Goal: Task Accomplishment & Management: Manage account settings

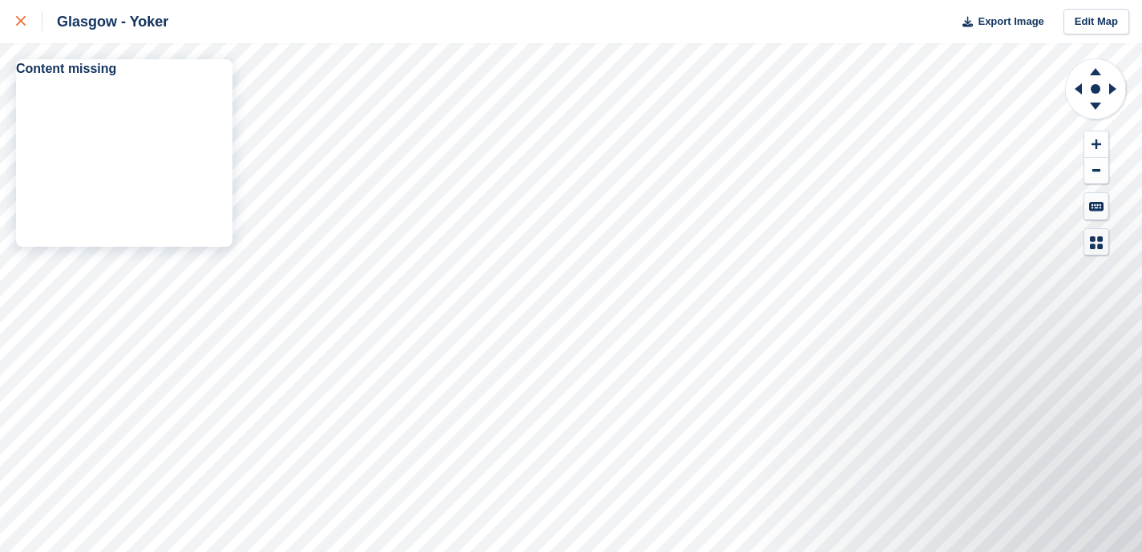
click at [20, 25] on icon at bounding box center [21, 21] width 10 height 10
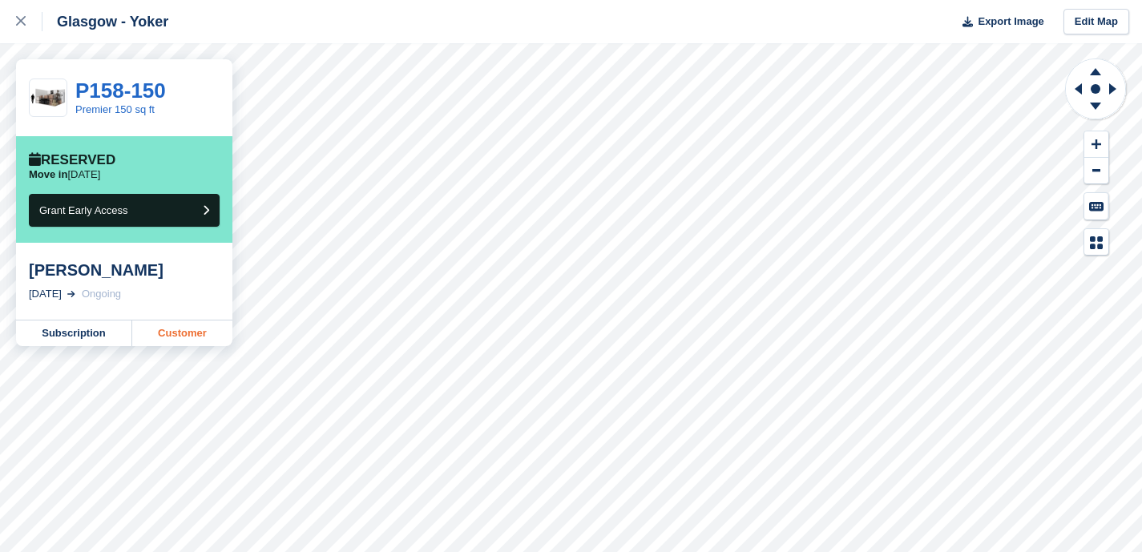
click at [174, 334] on link "Customer" at bounding box center [182, 334] width 100 height 26
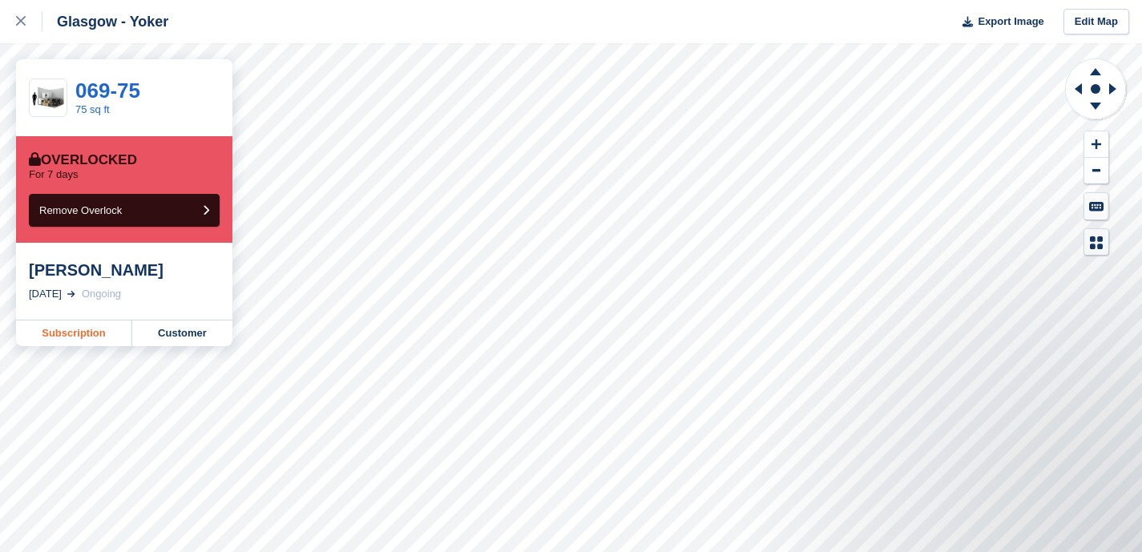
click at [63, 333] on link "Subscription" at bounding box center [74, 334] width 116 height 26
click at [20, 19] on icon at bounding box center [21, 21] width 10 height 10
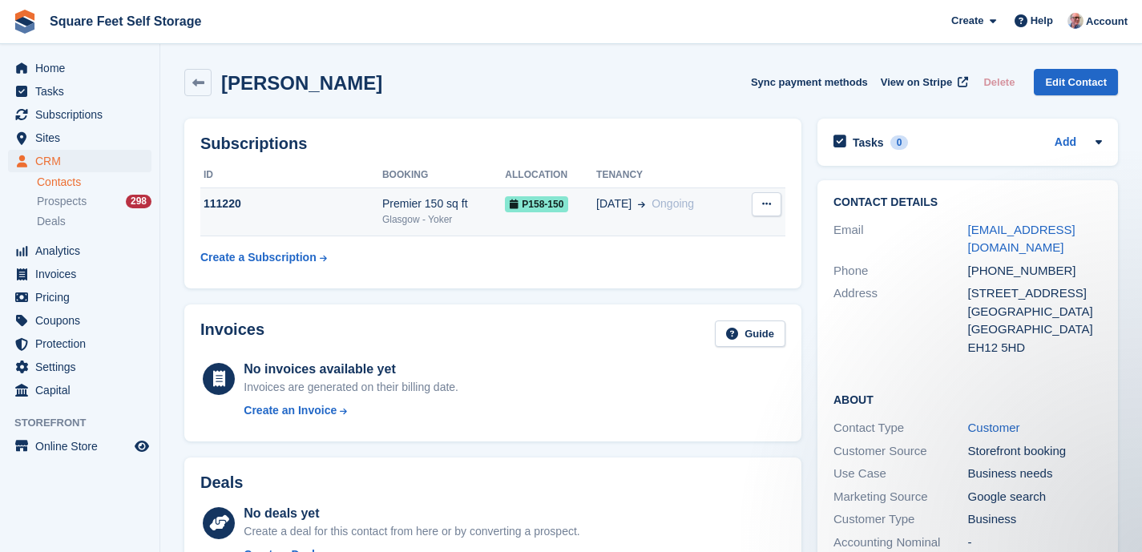
click at [676, 223] on td "06 Oct Ongoing" at bounding box center [666, 212] width 141 height 49
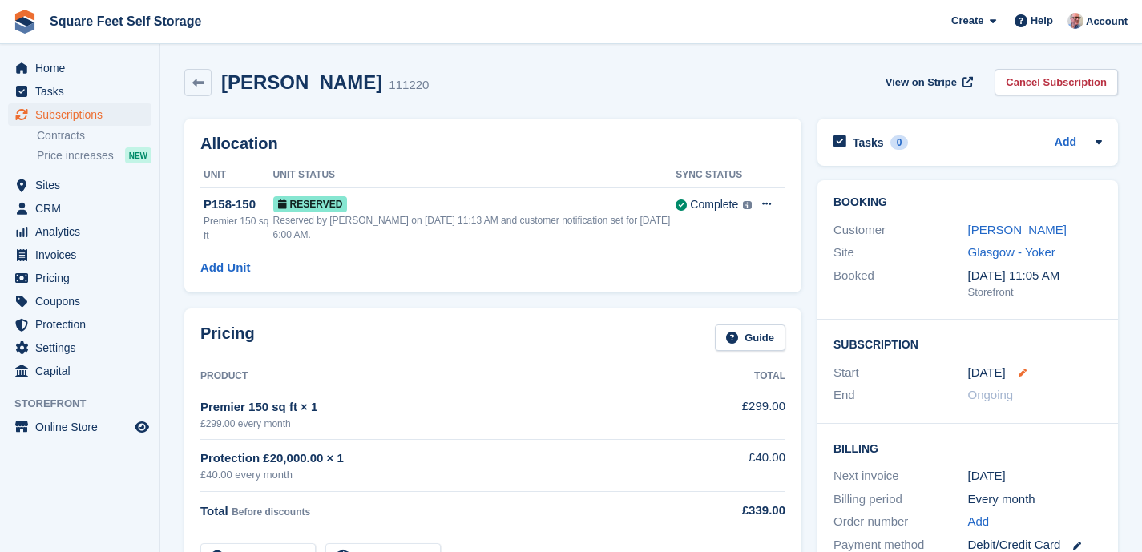
click at [1019, 372] on icon at bounding box center [1023, 373] width 8 height 8
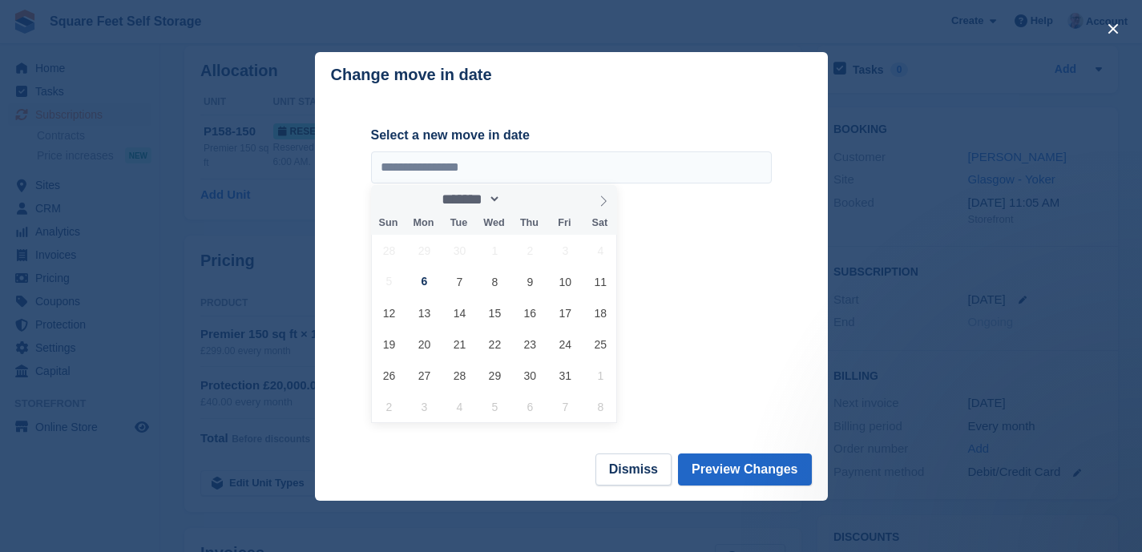
scroll to position [75, 0]
click at [631, 472] on button "Dismiss" at bounding box center [634, 470] width 76 height 32
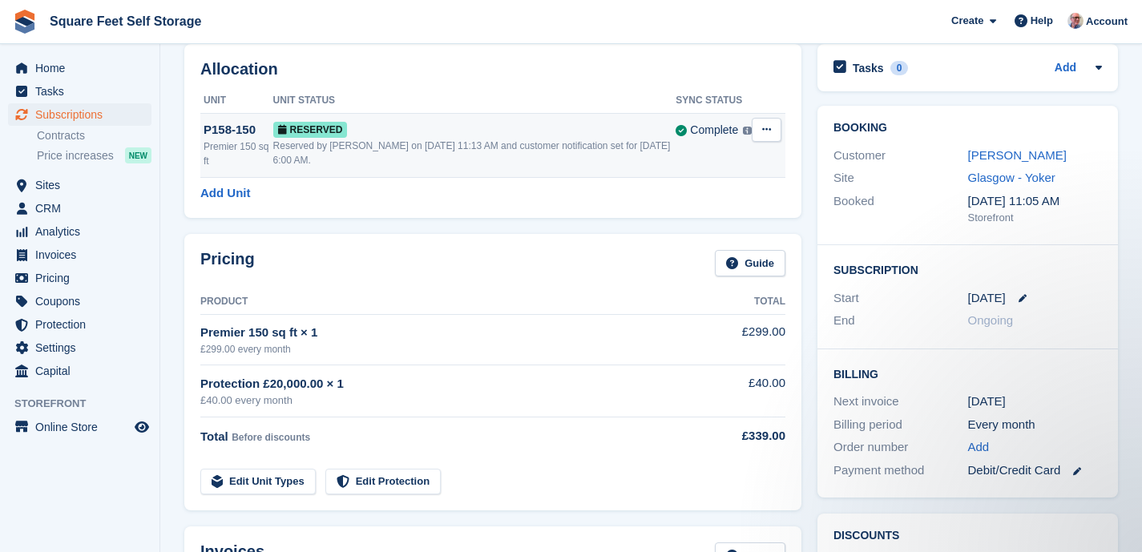
click at [763, 131] on icon at bounding box center [766, 129] width 9 height 10
click at [728, 160] on p "Grant Early Access" at bounding box center [704, 161] width 139 height 21
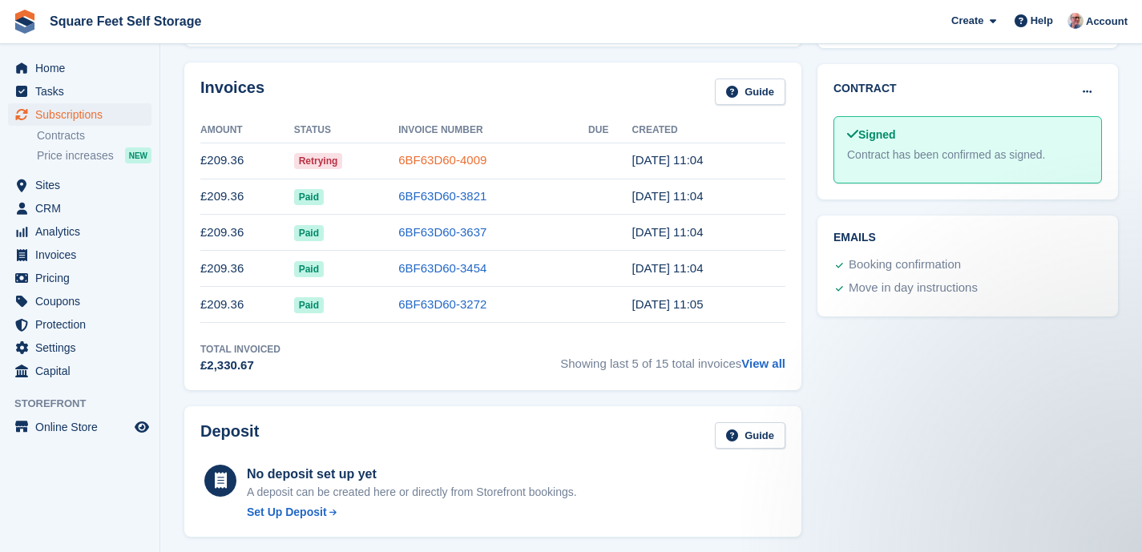
click at [446, 165] on link "6BF63D60-4009" at bounding box center [442, 160] width 88 height 14
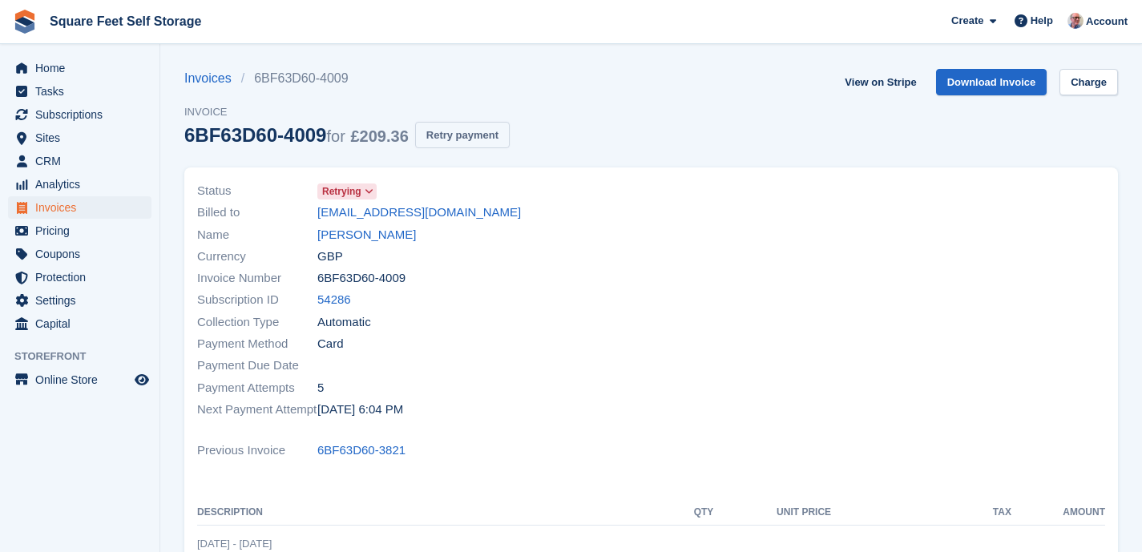
click at [484, 139] on button "Retry payment" at bounding box center [462, 135] width 95 height 26
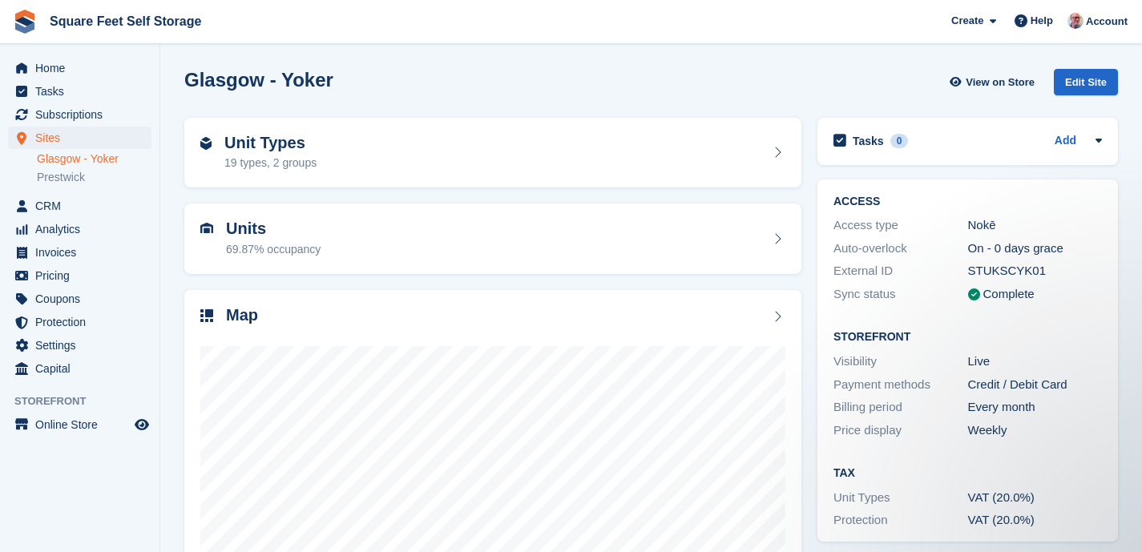
click at [92, 185] on li "Prestwick" at bounding box center [98, 177] width 123 height 17
click at [79, 179] on link "Prestwick" at bounding box center [94, 177] width 115 height 15
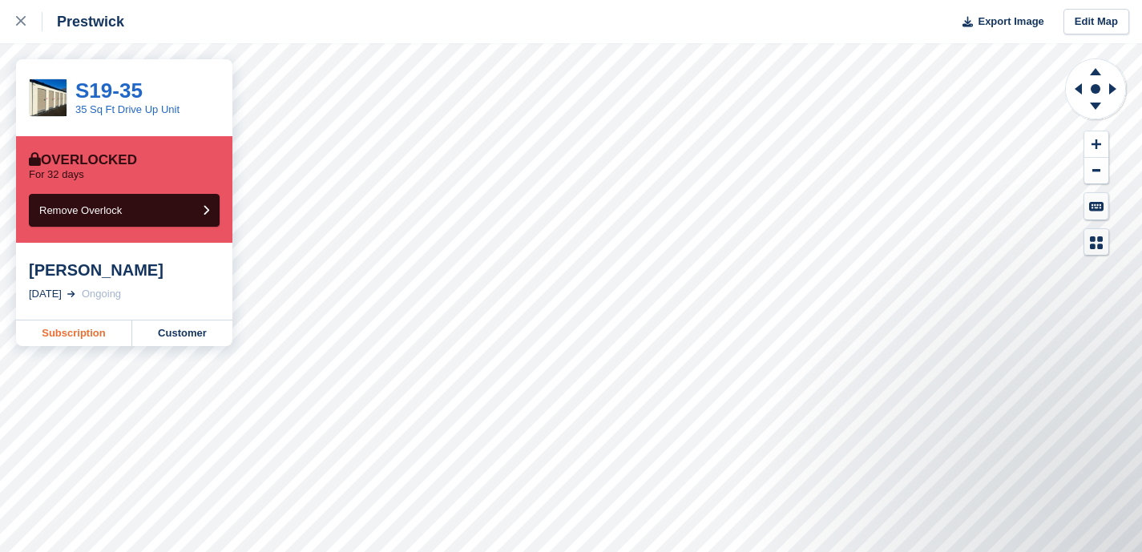
click at [87, 334] on link "Subscription" at bounding box center [74, 334] width 116 height 26
click at [21, 21] on icon at bounding box center [21, 21] width 10 height 10
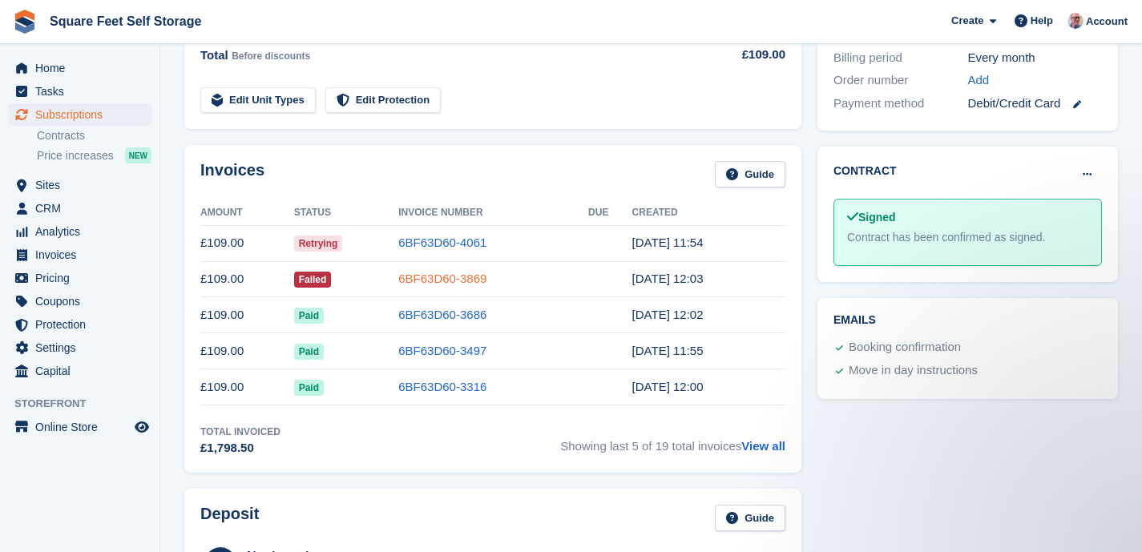
click at [440, 281] on link "6BF63D60-3869" at bounding box center [442, 279] width 88 height 14
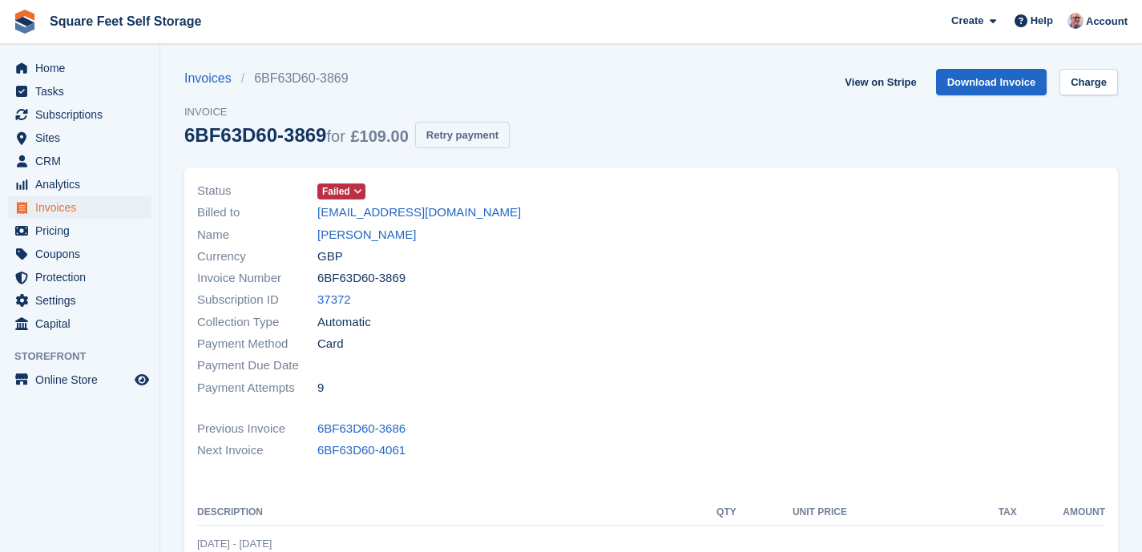
click at [490, 141] on button "Retry payment" at bounding box center [462, 135] width 95 height 26
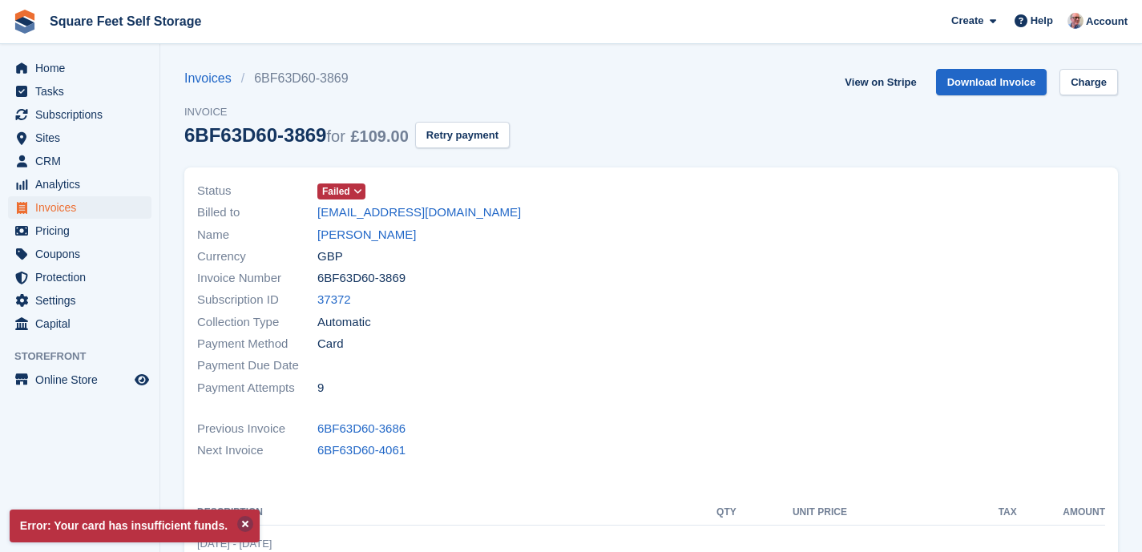
click at [250, 518] on button at bounding box center [245, 524] width 16 height 16
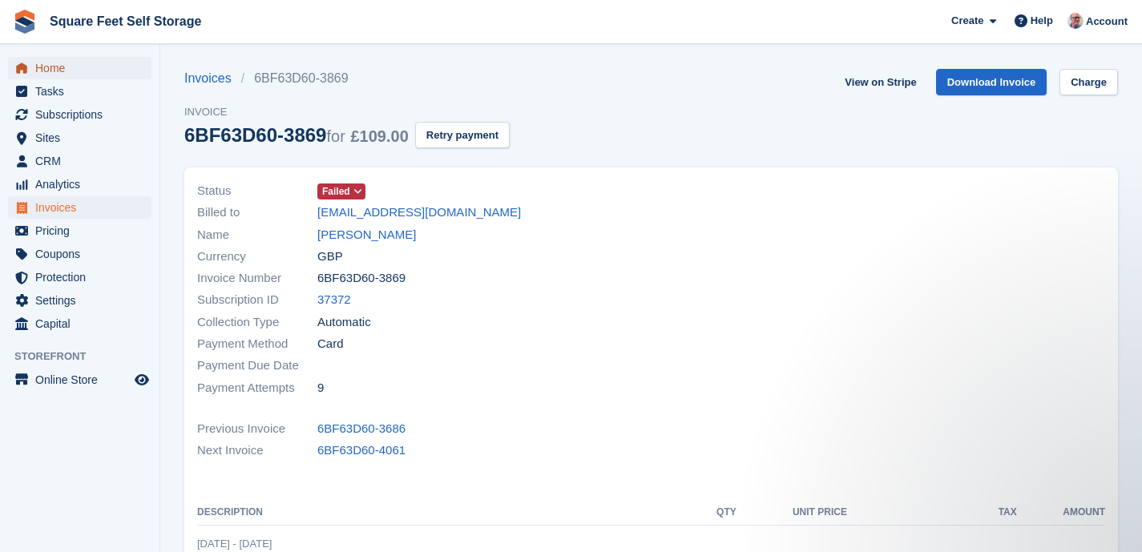
click at [92, 66] on span "Home" at bounding box center [83, 68] width 96 height 22
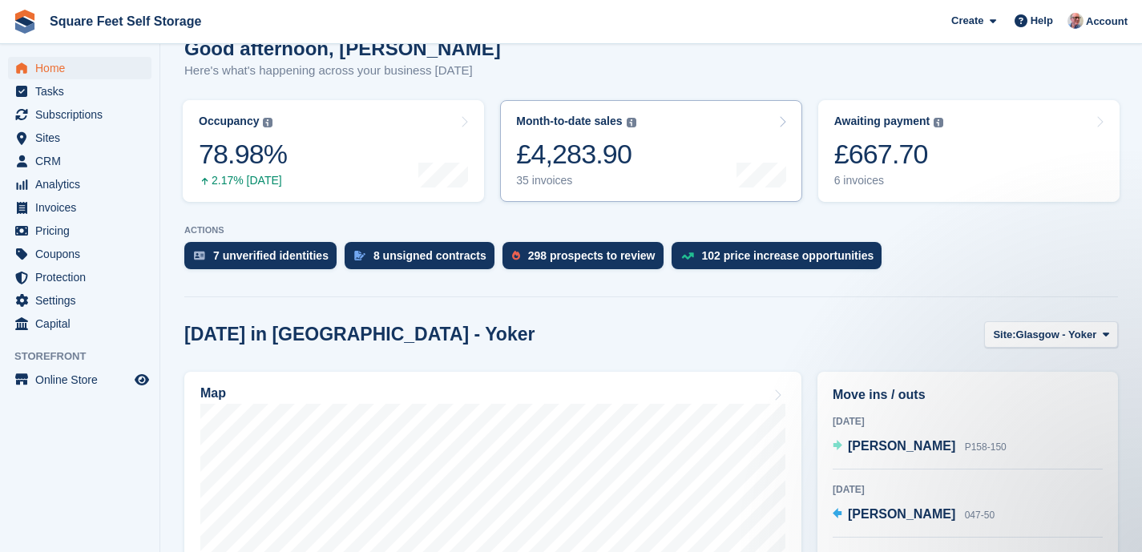
scroll to position [139, 0]
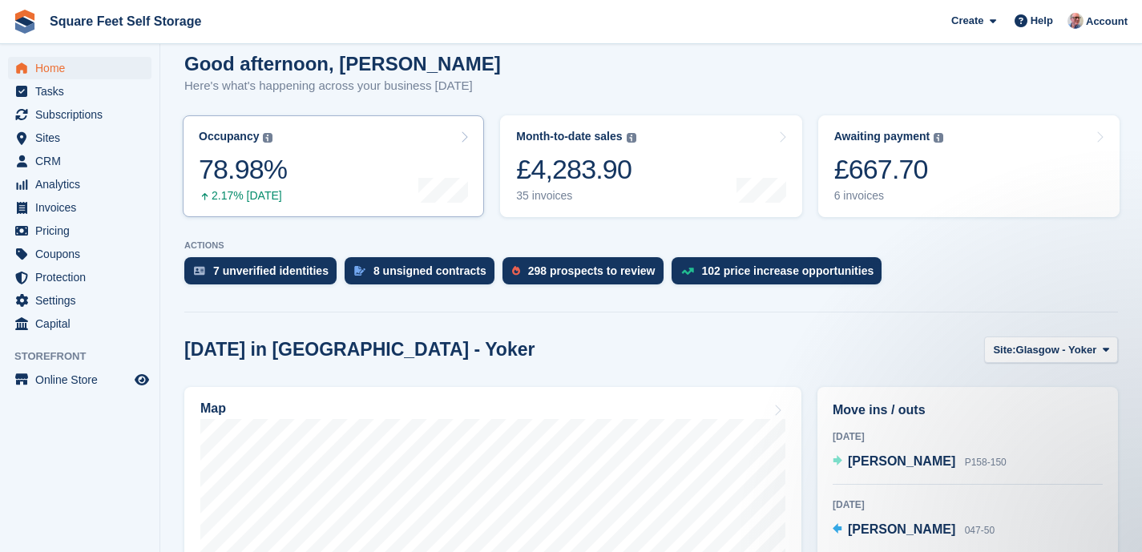
click at [346, 176] on link "Occupancy The percentage of all currently allocated units in terms of area. Inc…" at bounding box center [333, 166] width 301 height 102
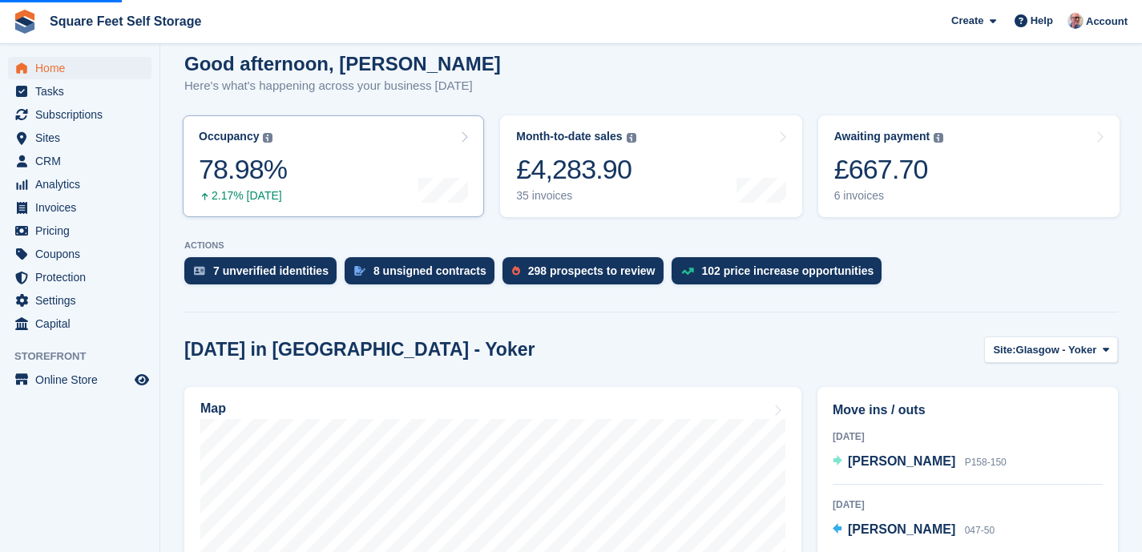
click at [346, 176] on link "Occupancy The percentage of all currently allocated units in terms of area. Inc…" at bounding box center [333, 166] width 301 height 102
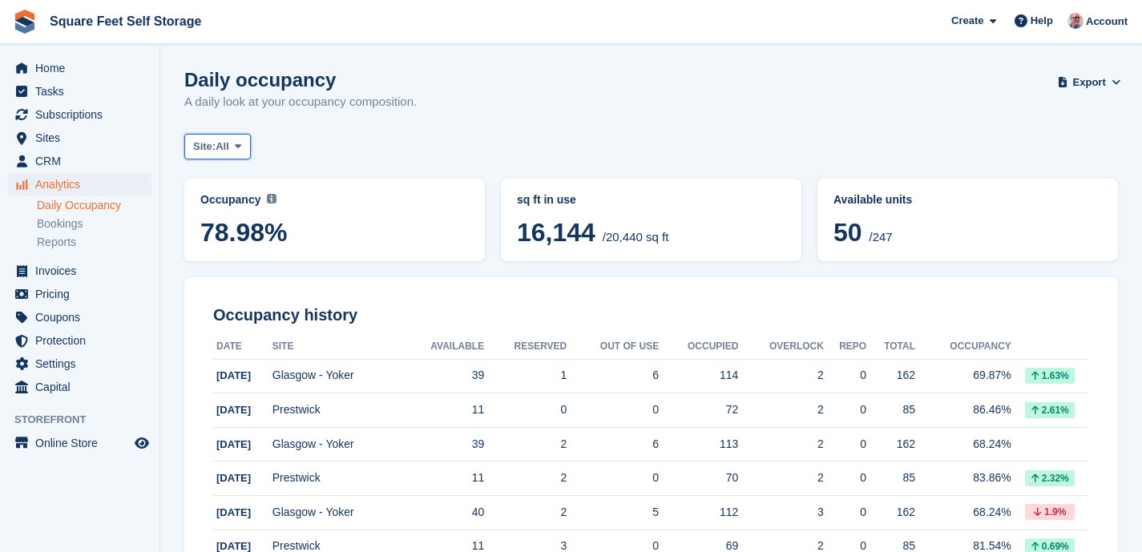
click at [236, 139] on button "Site: All" at bounding box center [217, 147] width 67 height 26
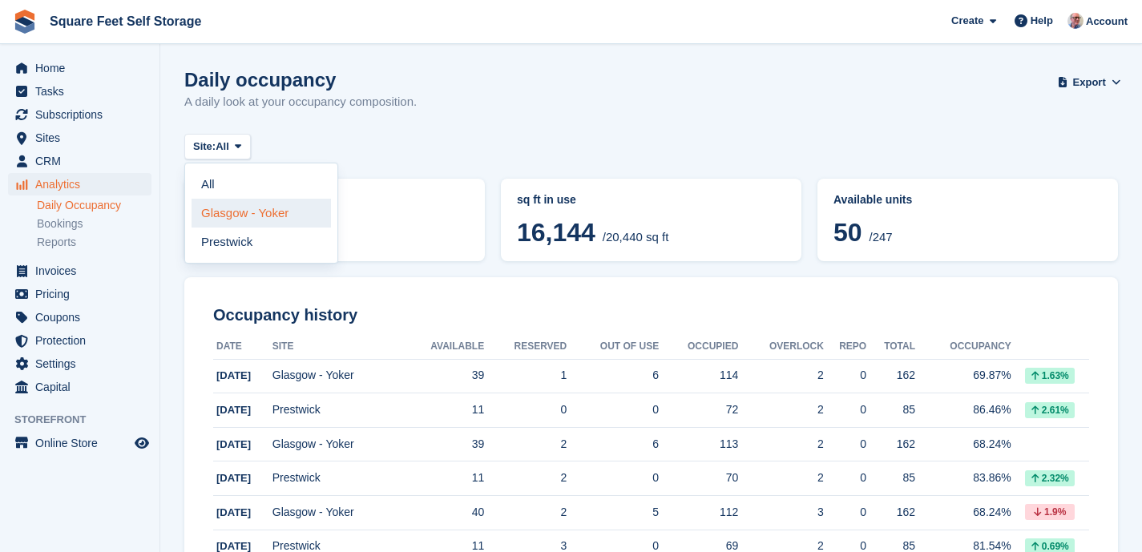
click at [276, 220] on link "Glasgow - Yoker" at bounding box center [261, 213] width 139 height 29
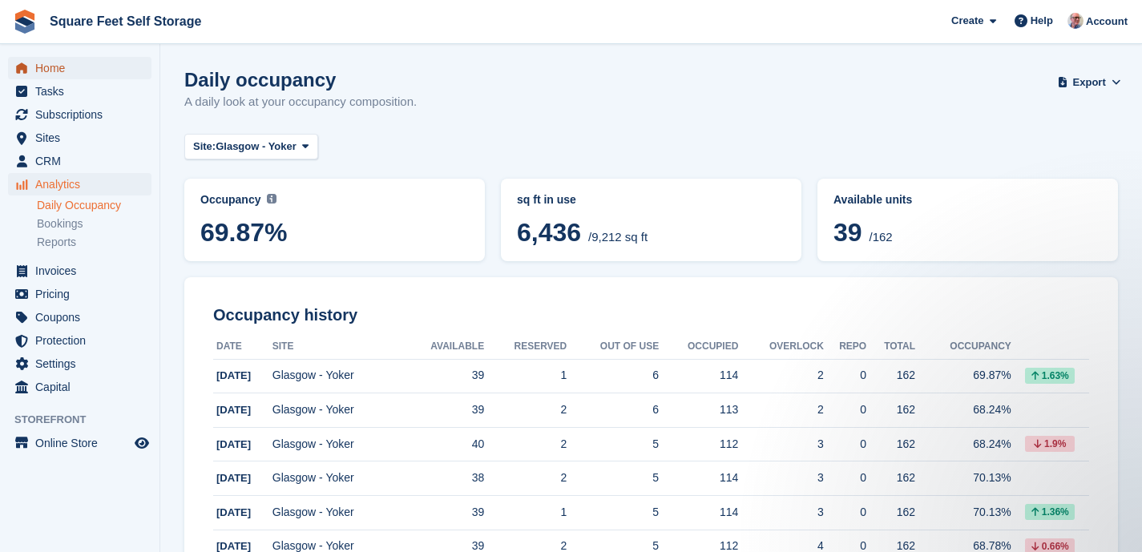
click at [65, 73] on span "Home" at bounding box center [83, 68] width 96 height 22
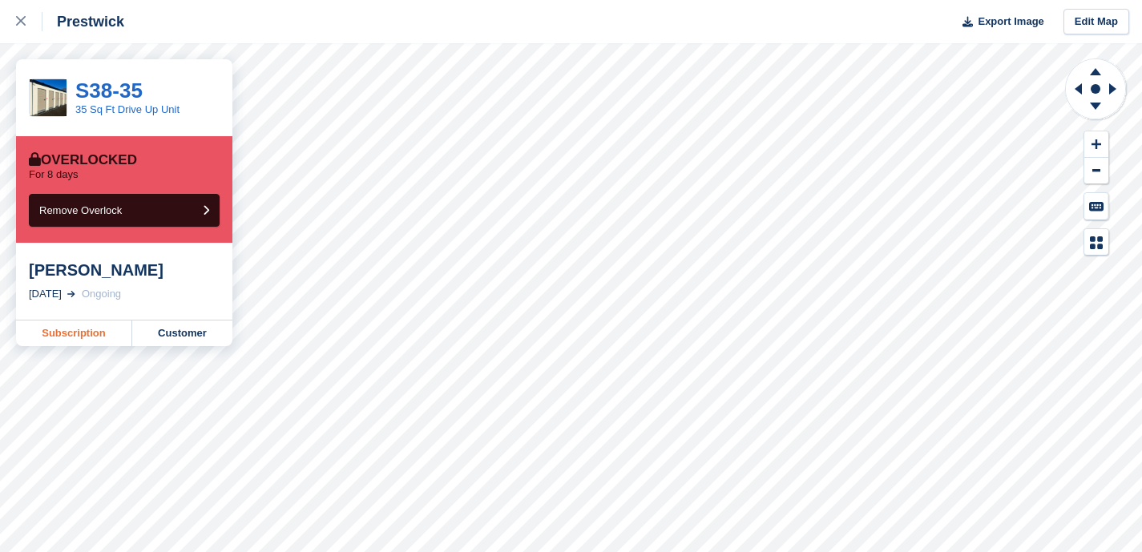
click at [84, 333] on link "Subscription" at bounding box center [74, 334] width 116 height 26
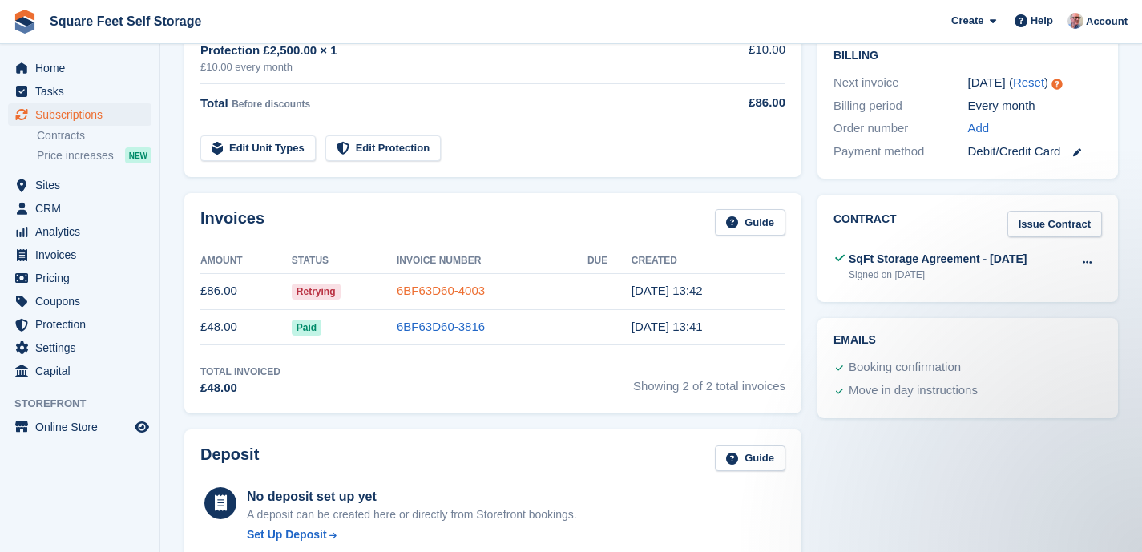
click at [444, 292] on link "6BF63D60-4003" at bounding box center [441, 291] width 88 height 14
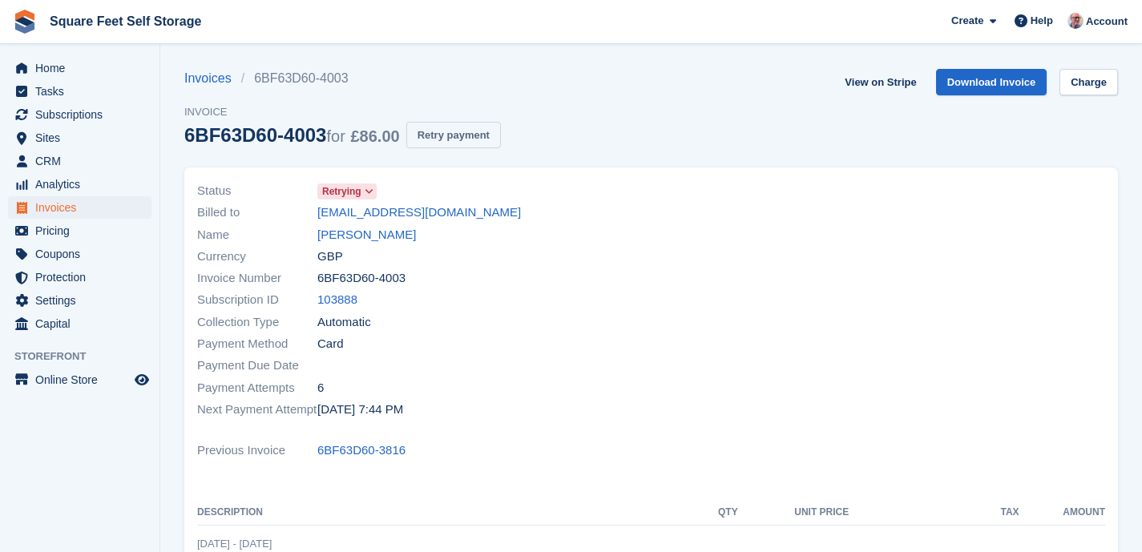
click at [449, 132] on button "Retry payment" at bounding box center [453, 135] width 95 height 26
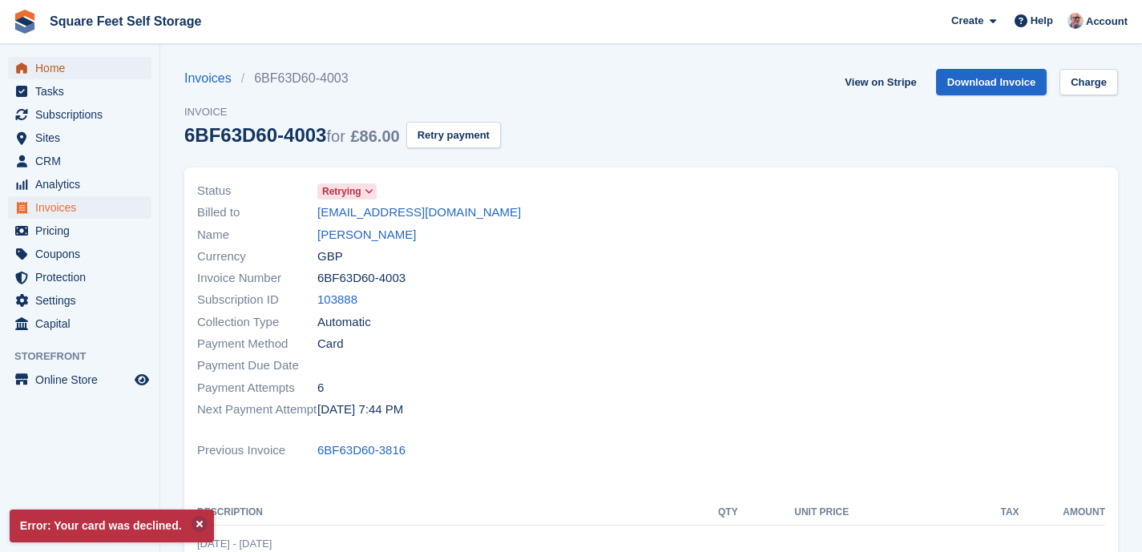
click at [59, 73] on span "Home" at bounding box center [83, 68] width 96 height 22
